Goal: Find specific page/section: Find specific page/section

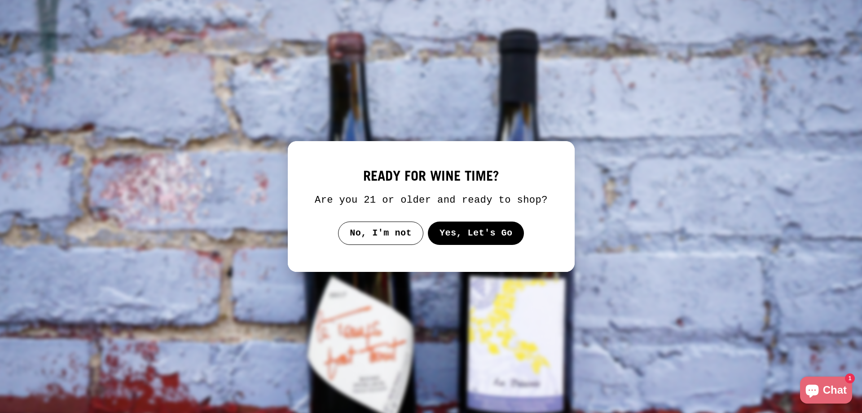
click at [453, 233] on button "Yes, Let's Go" at bounding box center [475, 232] width 97 height 23
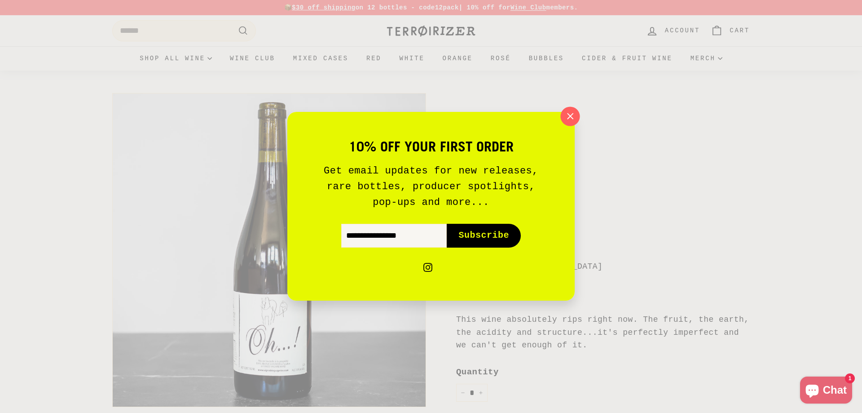
click at [568, 116] on icon "button" at bounding box center [570, 116] width 13 height 13
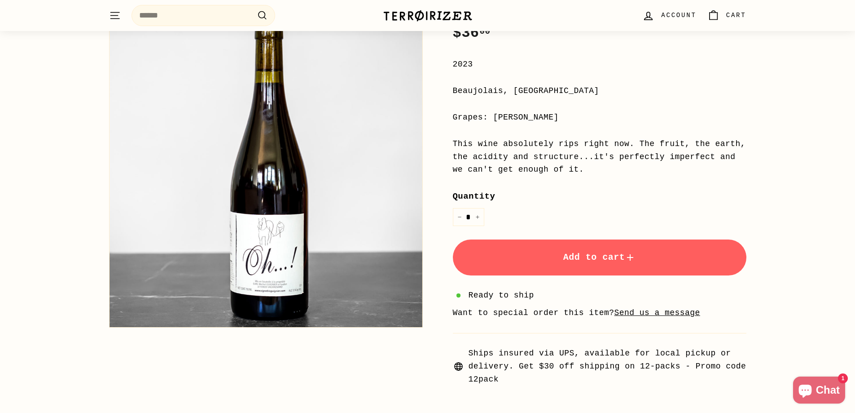
scroll to position [45, 0]
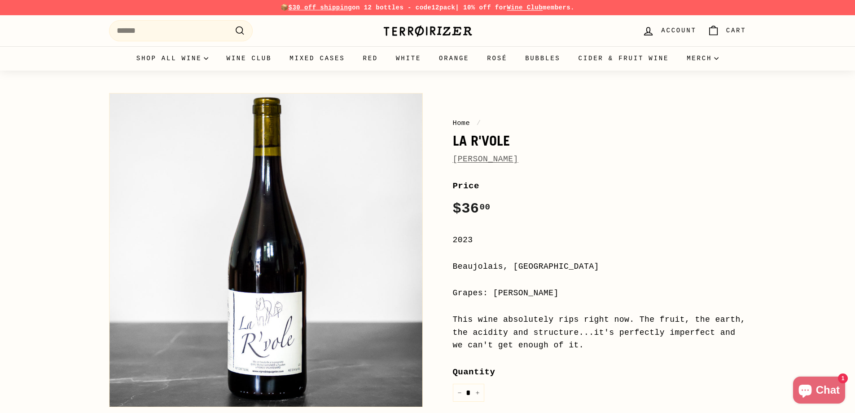
click at [484, 160] on link "[PERSON_NAME]" at bounding box center [486, 158] width 66 height 9
